Goal: Check status

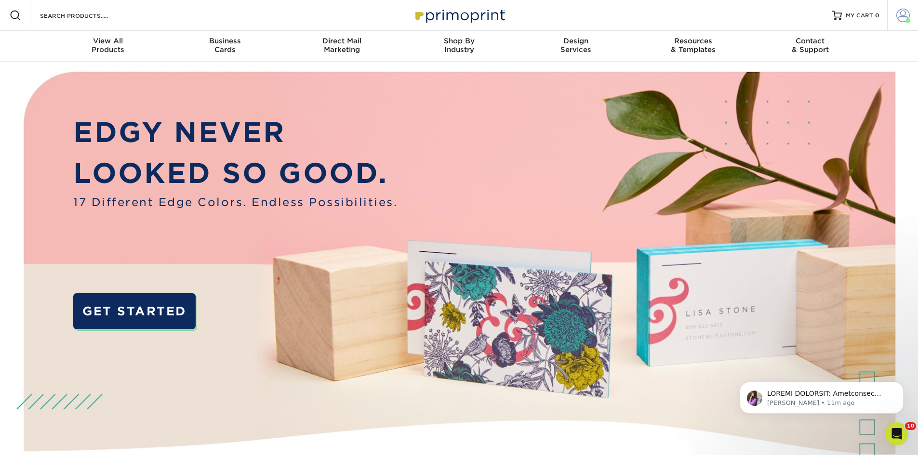
click at [901, 9] on span at bounding box center [902, 15] width 13 height 13
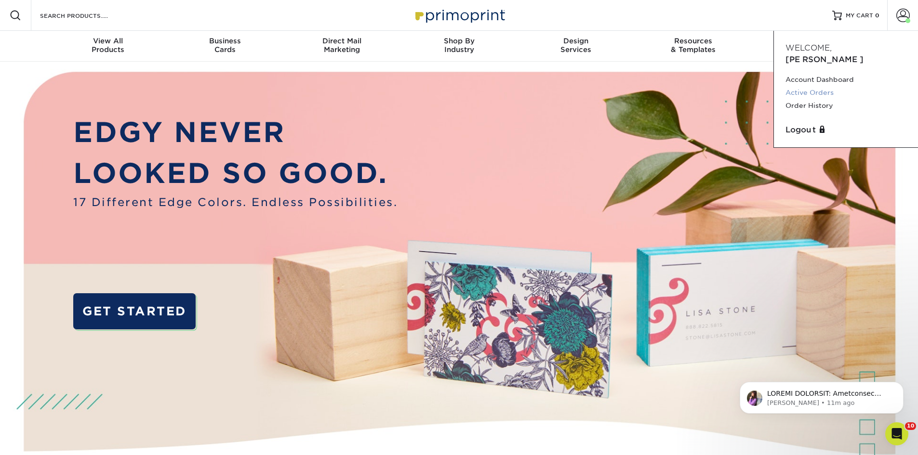
click at [824, 86] on link "Active Orders" at bounding box center [845, 92] width 121 height 13
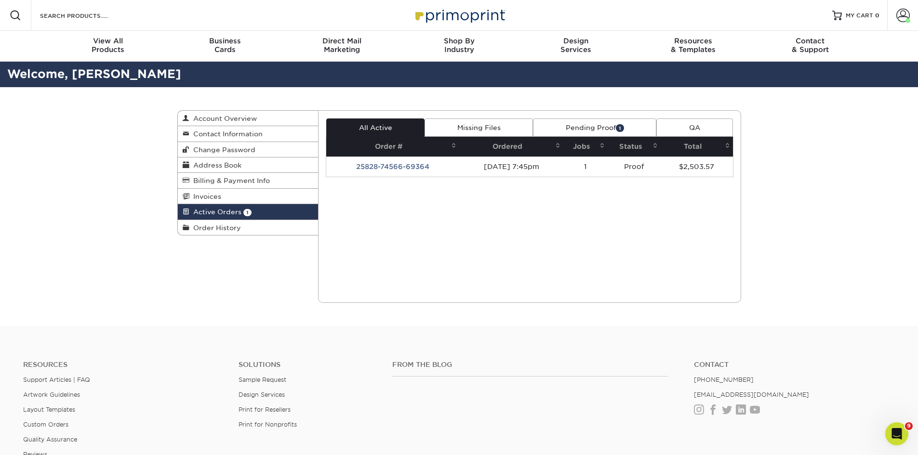
click at [608, 126] on link "Pending Proof 1" at bounding box center [594, 128] width 123 height 18
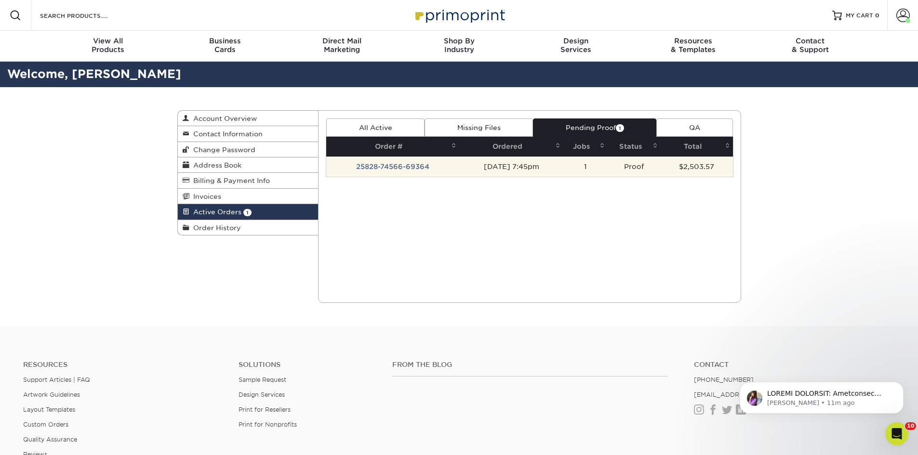
click at [397, 166] on td "25828-74566-69364" at bounding box center [392, 167] width 133 height 20
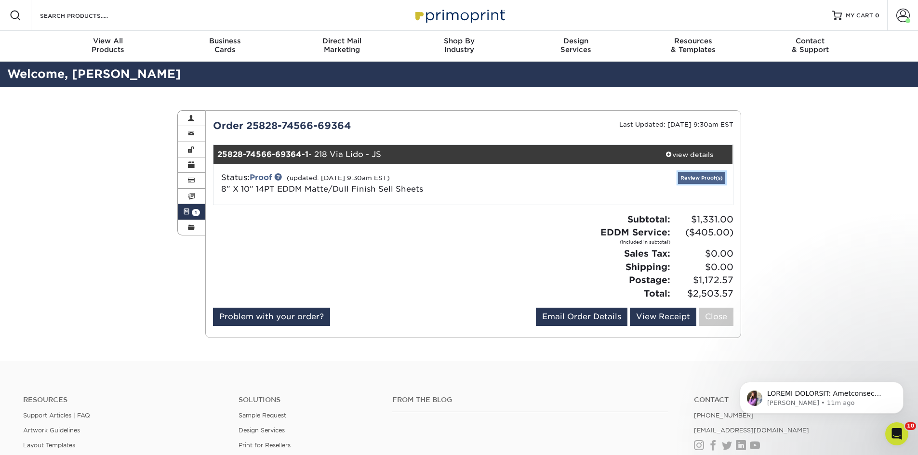
click at [693, 180] on link "Review Proof(s)" at bounding box center [701, 178] width 47 height 12
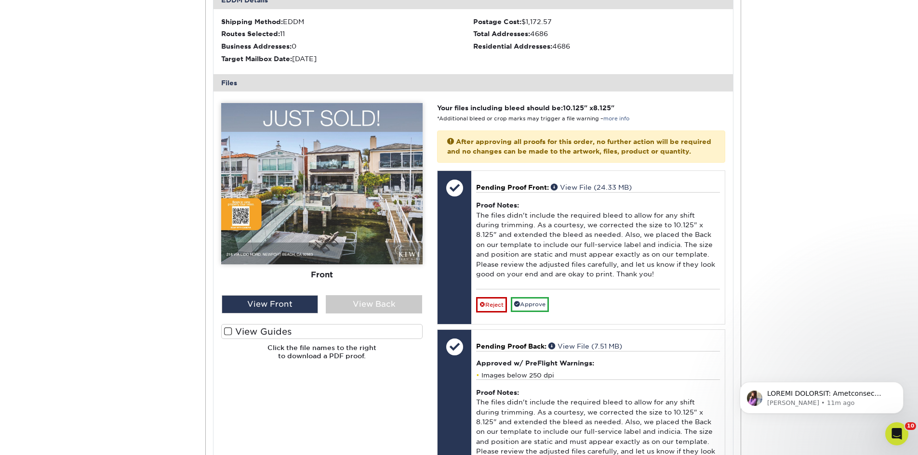
scroll to position [337, 0]
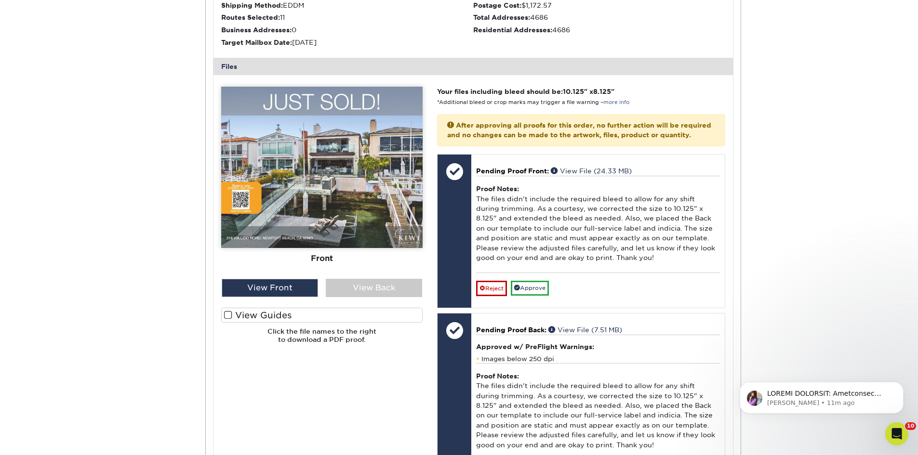
click at [358, 176] on img at bounding box center [321, 167] width 201 height 161
click at [865, 397] on p "Notification stack" at bounding box center [829, 394] width 124 height 10
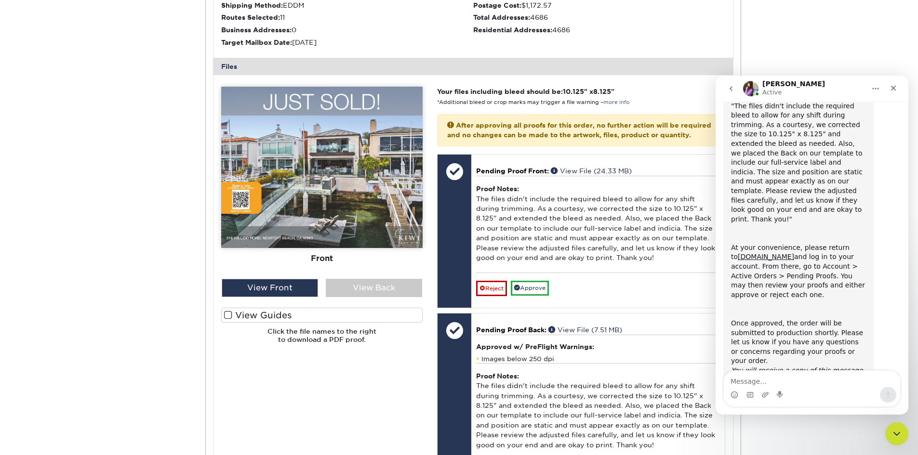
scroll to position [118, 0]
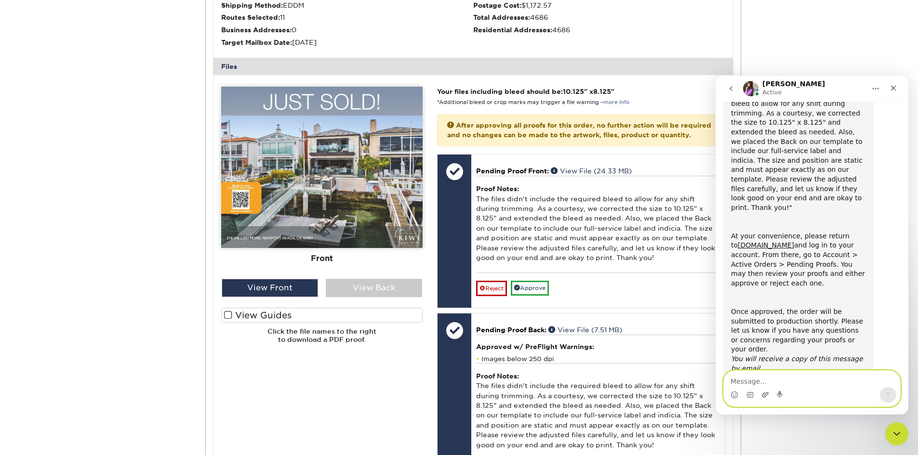
click at [764, 395] on icon "Upload attachment" at bounding box center [765, 395] width 8 height 8
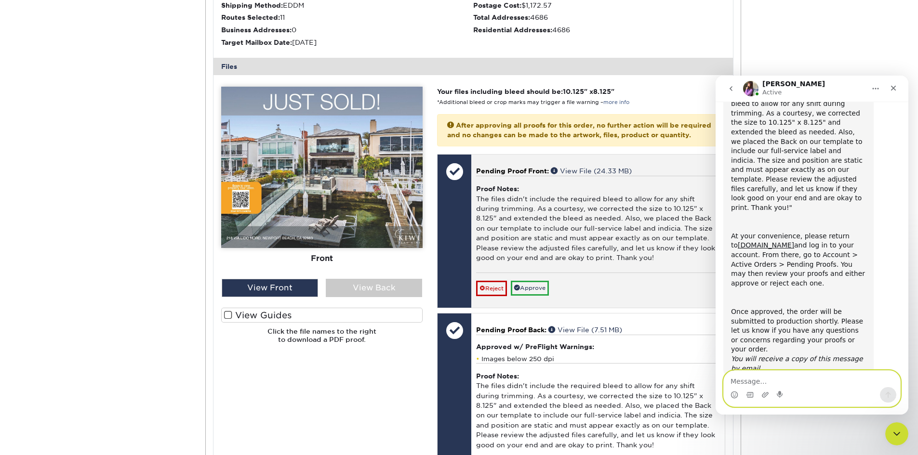
scroll to position [148, 0]
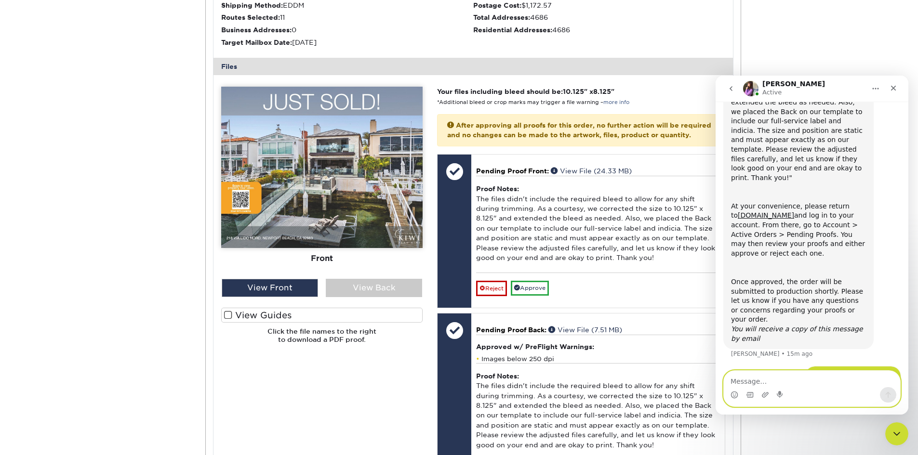
click at [757, 378] on textarea "Message…" at bounding box center [812, 379] width 176 height 16
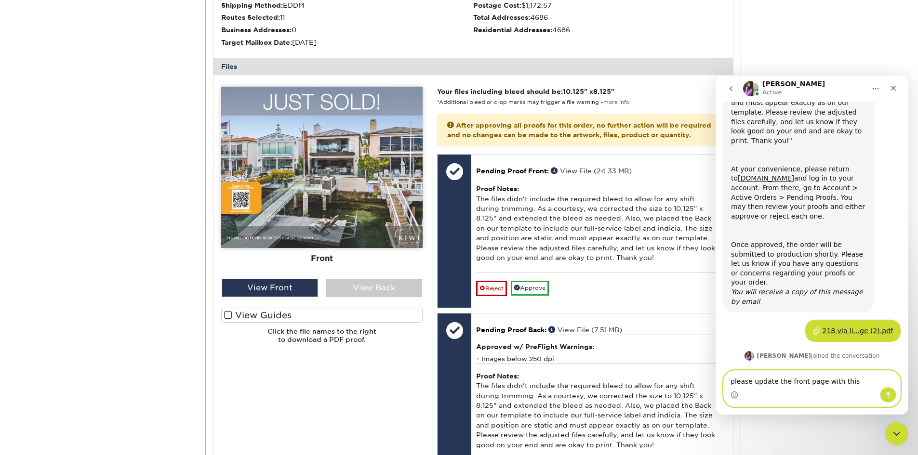
scroll to position [199, 0]
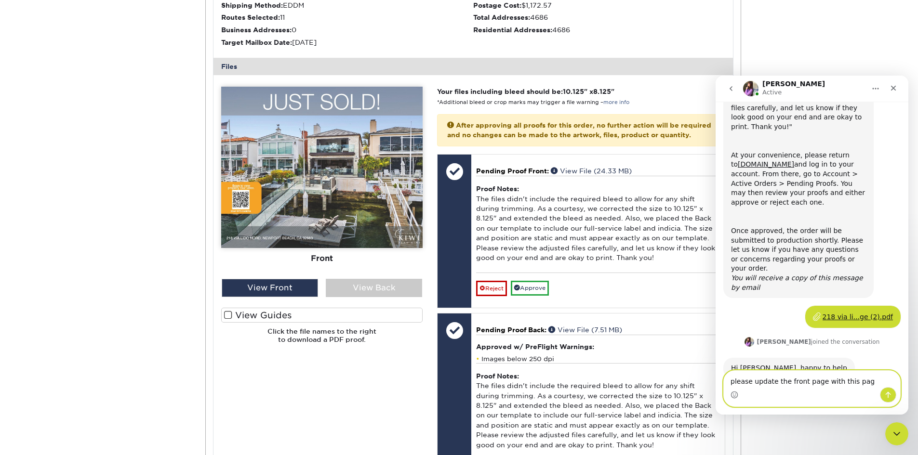
type textarea "please update the front page with this page"
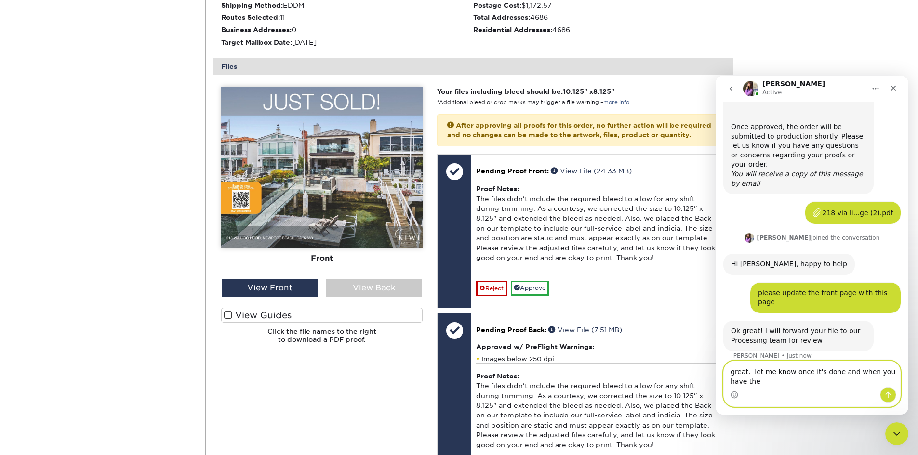
scroll to position [313, 0]
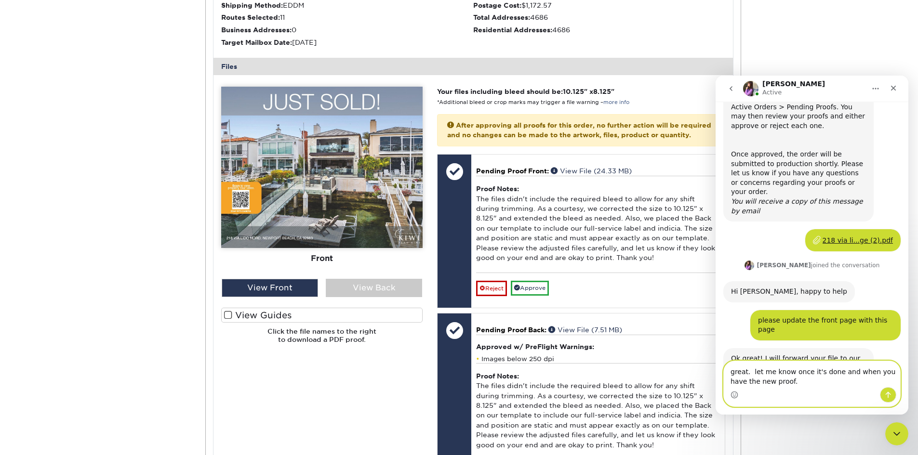
type textarea "great. let me know once it's done and when you have the new proof."
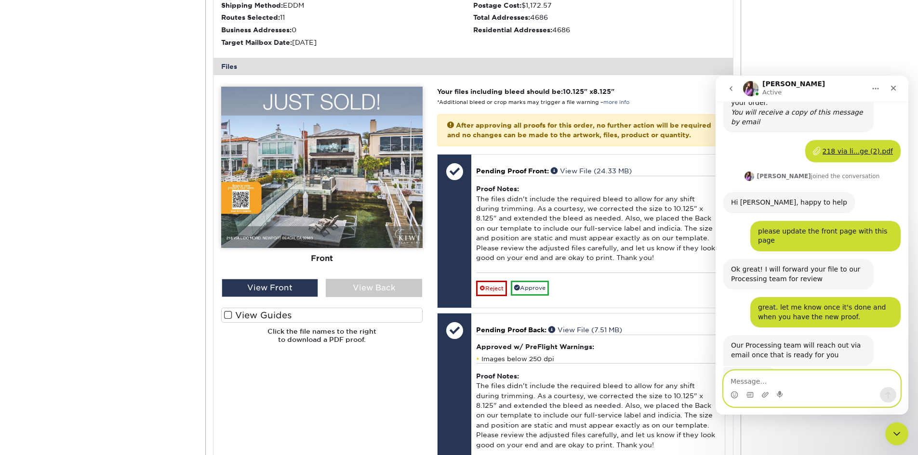
scroll to position [364, 0]
type textarea "["
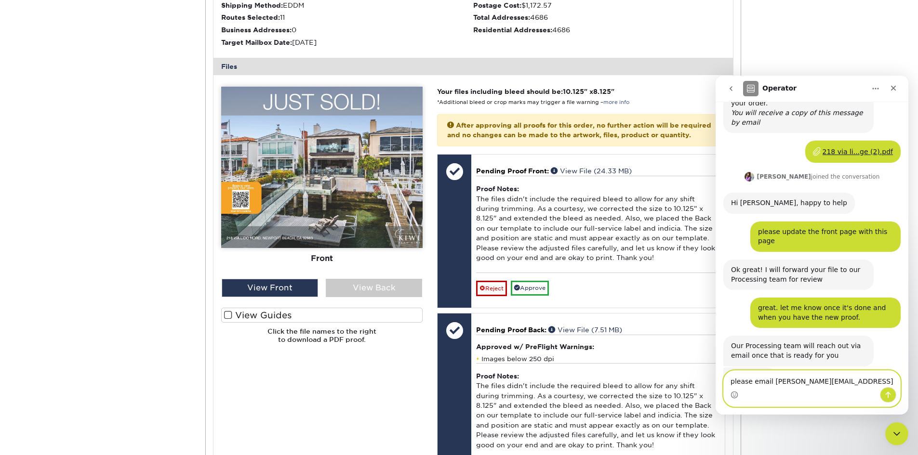
type textarea "please email [PERSON_NAME][EMAIL_ADDRESS][DOMAIN_NAME]"
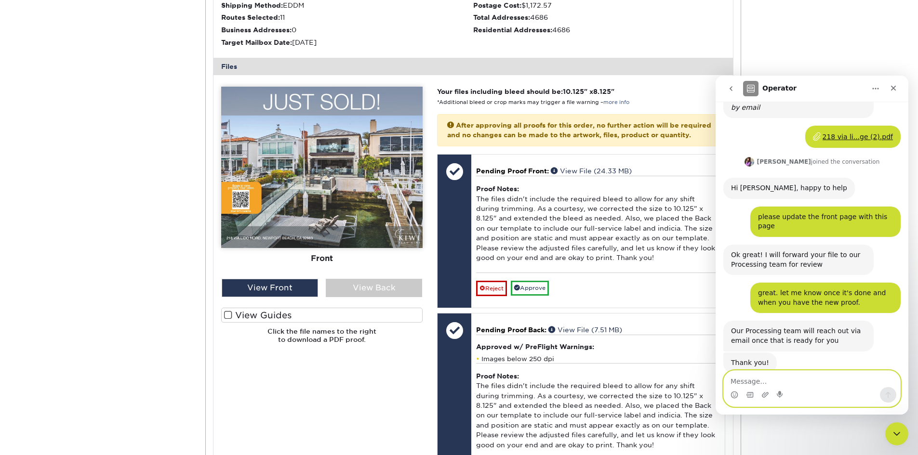
scroll to position [393, 0]
